Goal: Navigation & Orientation: Find specific page/section

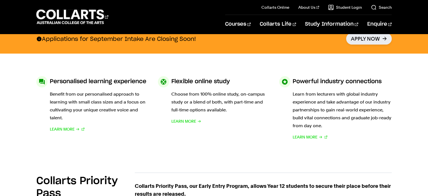
scroll to position [282, 0]
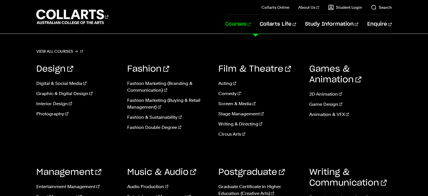
click at [251, 24] on link "Courses" at bounding box center [238, 24] width 26 height 19
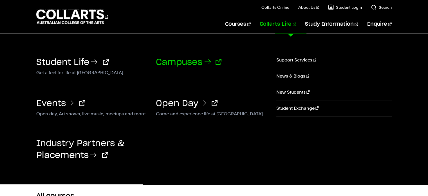
click at [177, 58] on link "Campuses" at bounding box center [189, 62] width 66 height 8
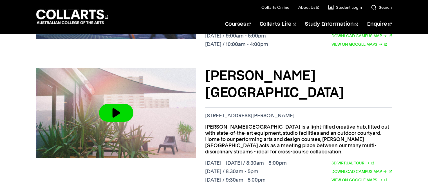
scroll to position [338, 0]
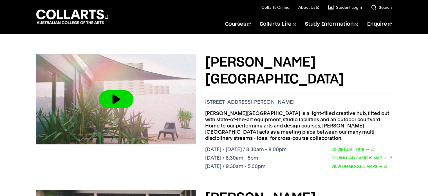
drag, startPoint x: 279, startPoint y: 75, endPoint x: 205, endPoint y: 74, distance: 74.1
click at [205, 99] on p "156 George St, Fitzroy VIC 3065" at bounding box center [298, 102] width 186 height 6
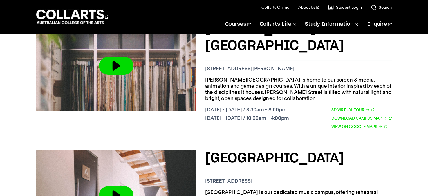
scroll to position [535, 0]
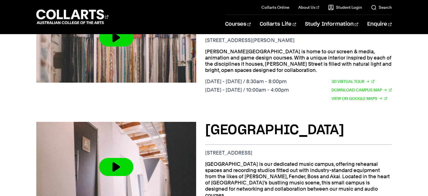
click at [210, 122] on div "Brunswick St Campus 209 Brunswick St. Fitzroy VIC 3065 Brunswick Street is our …" at bounding box center [298, 175] width 186 height 107
drag, startPoint x: 205, startPoint y: 105, endPoint x: 306, endPoint y: 102, distance: 101.2
click at [306, 150] on p "209 Brunswick St. Fitzroy VIC 3065" at bounding box center [298, 153] width 186 height 6
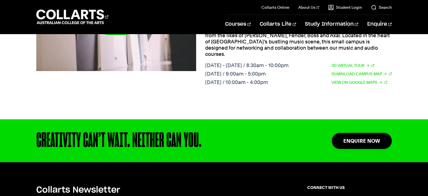
scroll to position [704, 0]
